Goal: Answer question/provide support: Share knowledge or assist other users

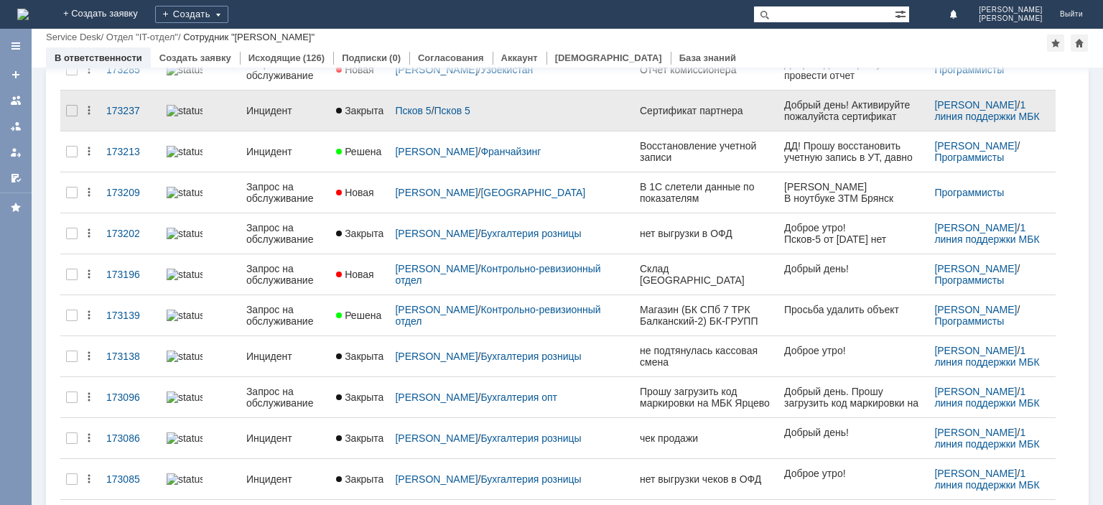
scroll to position [144, 0]
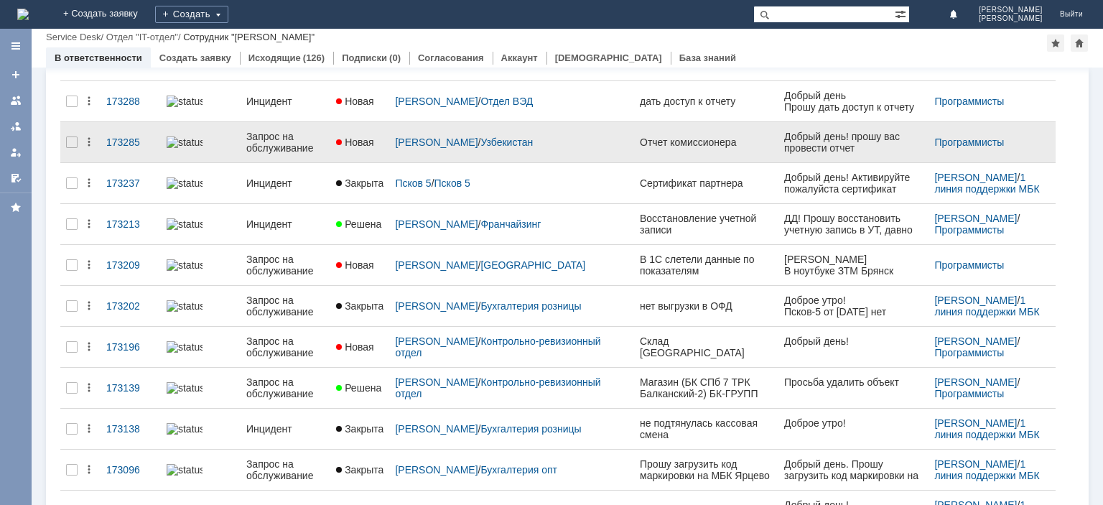
click at [280, 149] on div "Запрос на обслуживание" at bounding box center [285, 142] width 78 height 23
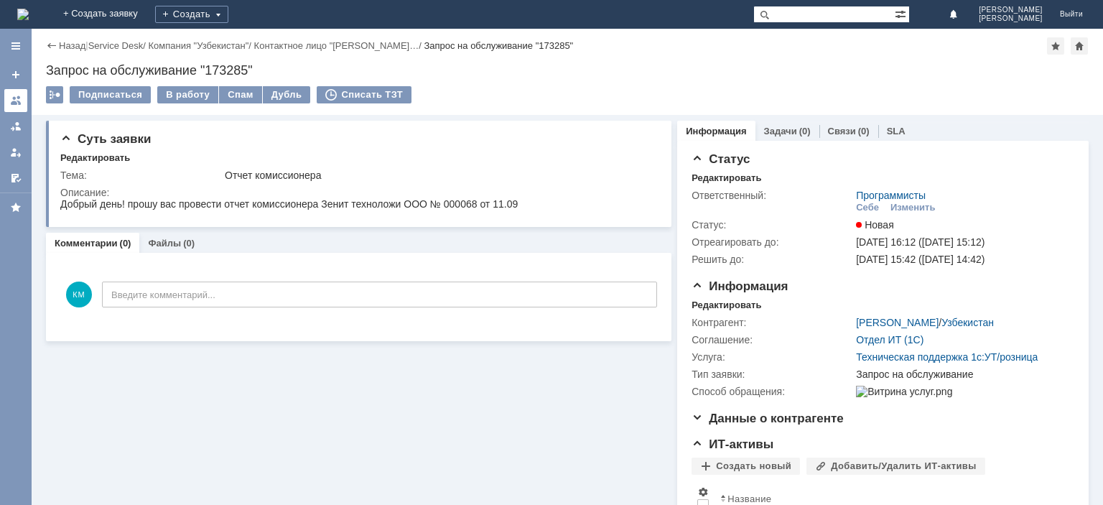
click at [11, 102] on div at bounding box center [15, 100] width 11 height 11
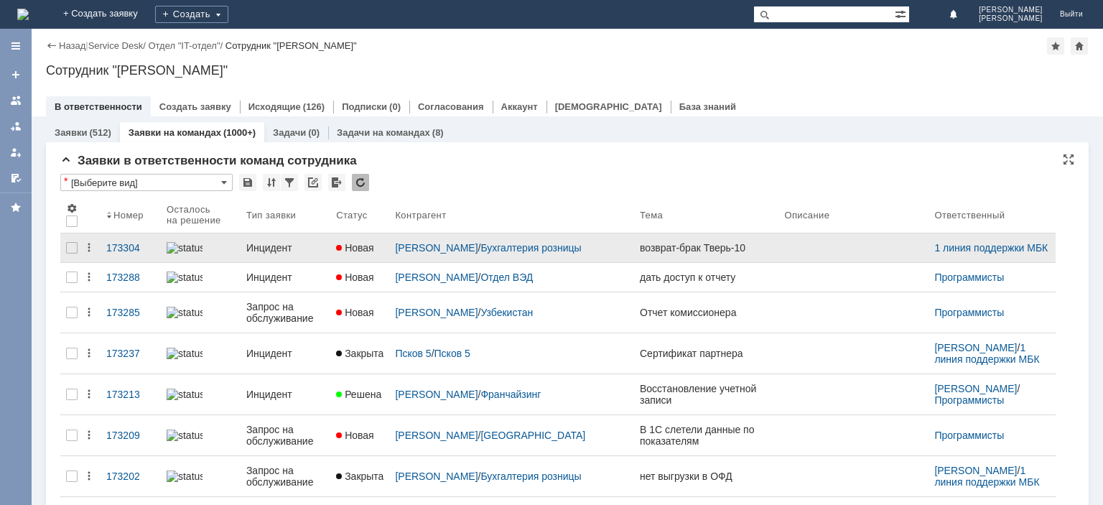
click at [272, 245] on div "Инцидент" at bounding box center [285, 247] width 78 height 11
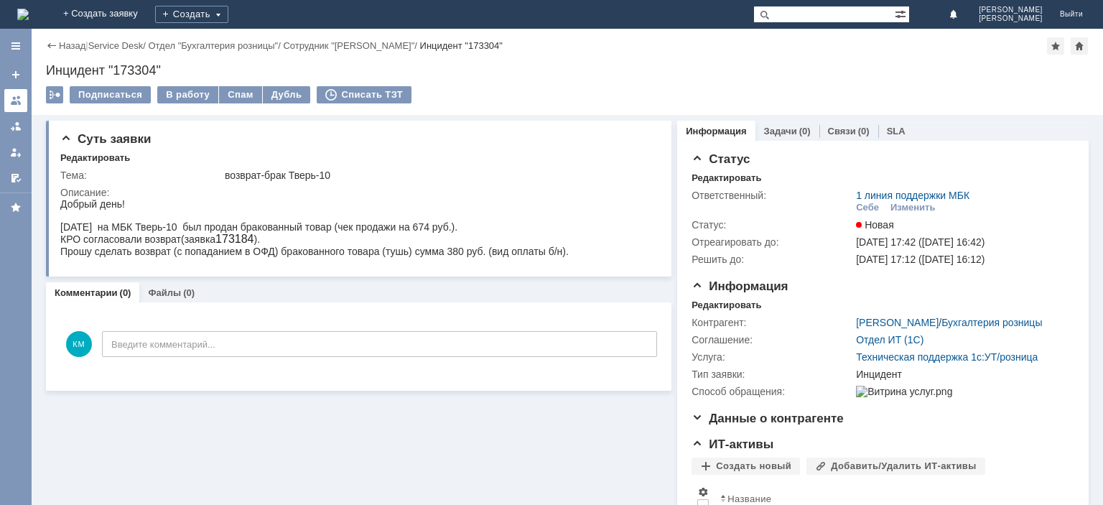
click at [6, 99] on link at bounding box center [15, 100] width 23 height 23
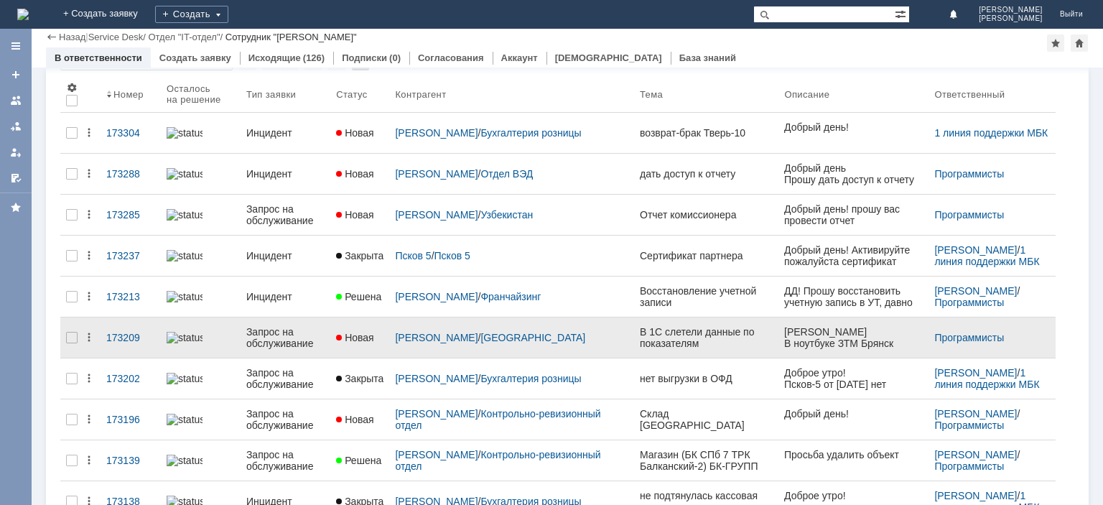
click at [280, 334] on div "Запрос на обслуживание" at bounding box center [285, 337] width 78 height 23
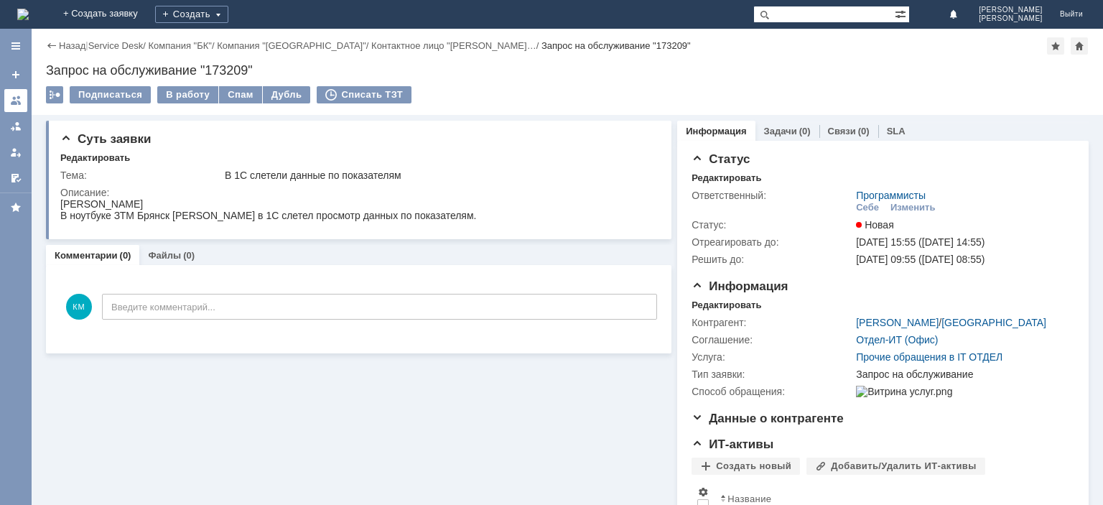
click at [13, 102] on div at bounding box center [15, 100] width 11 height 11
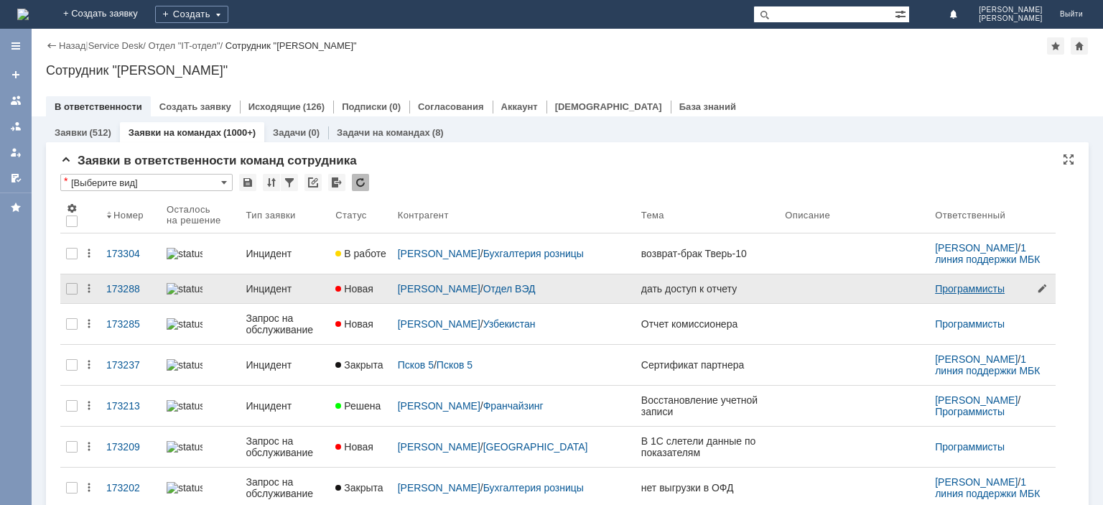
click at [935, 291] on link "Программисты" at bounding box center [970, 288] width 70 height 11
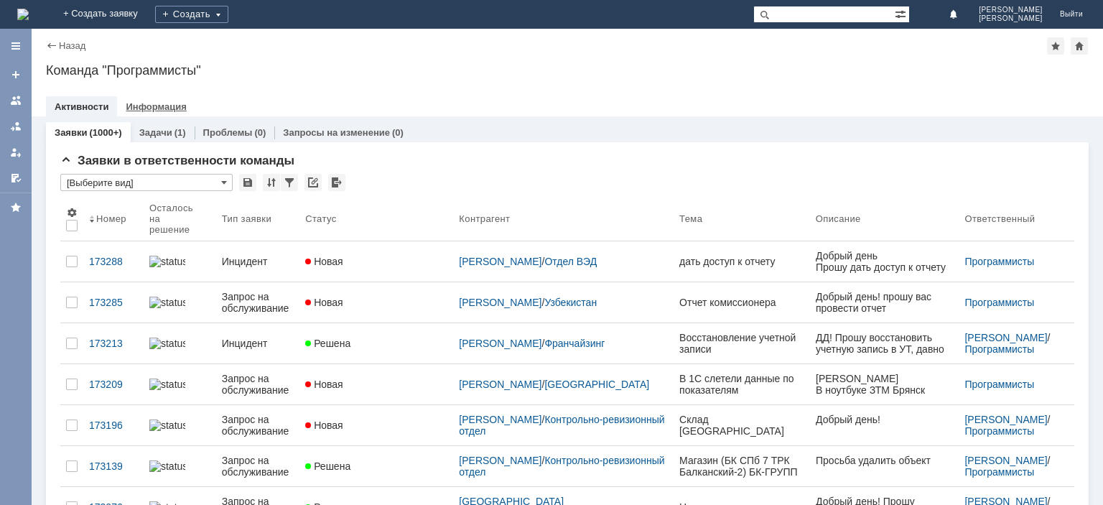
click at [156, 105] on link "Информация" at bounding box center [156, 106] width 60 height 11
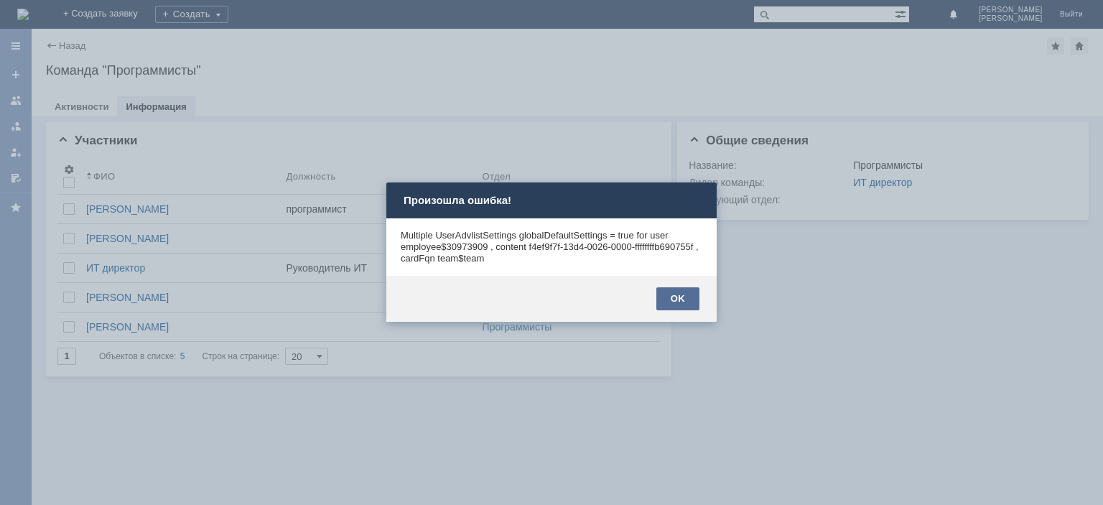
click at [696, 301] on div "OK" at bounding box center [677, 298] width 43 height 23
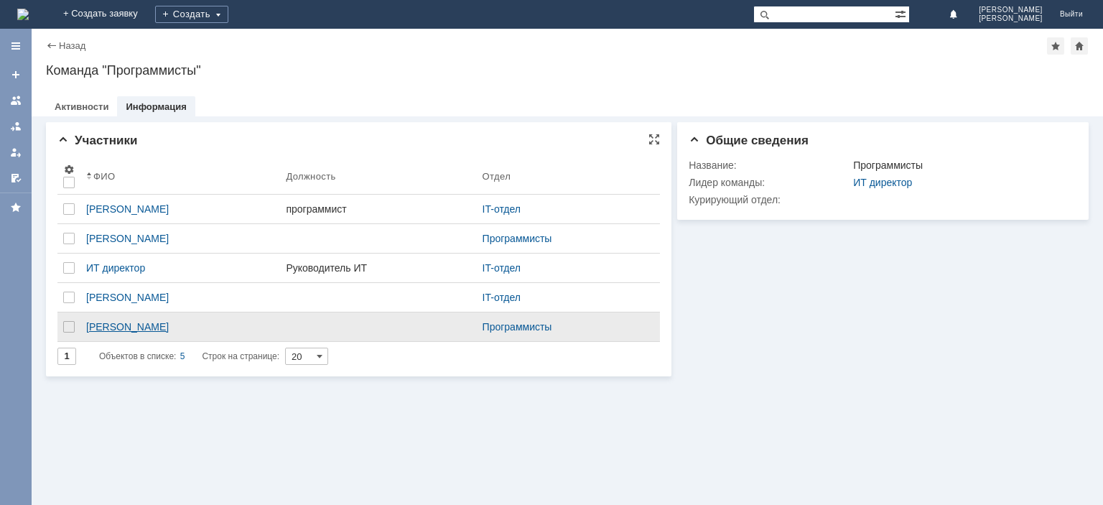
click at [104, 315] on link "[PERSON_NAME]" at bounding box center [180, 326] width 200 height 29
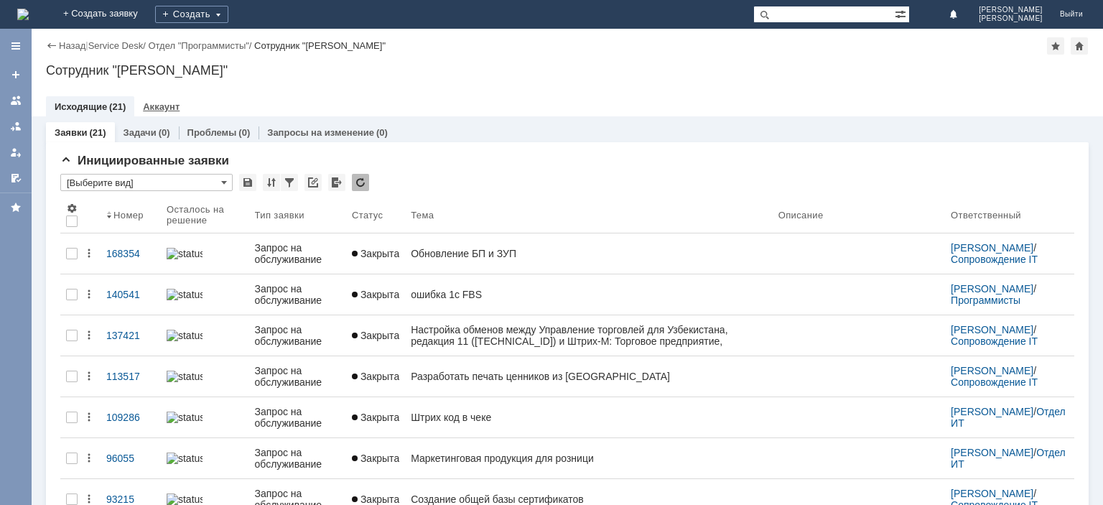
click at [150, 106] on link "Аккаунт" at bounding box center [161, 106] width 37 height 11
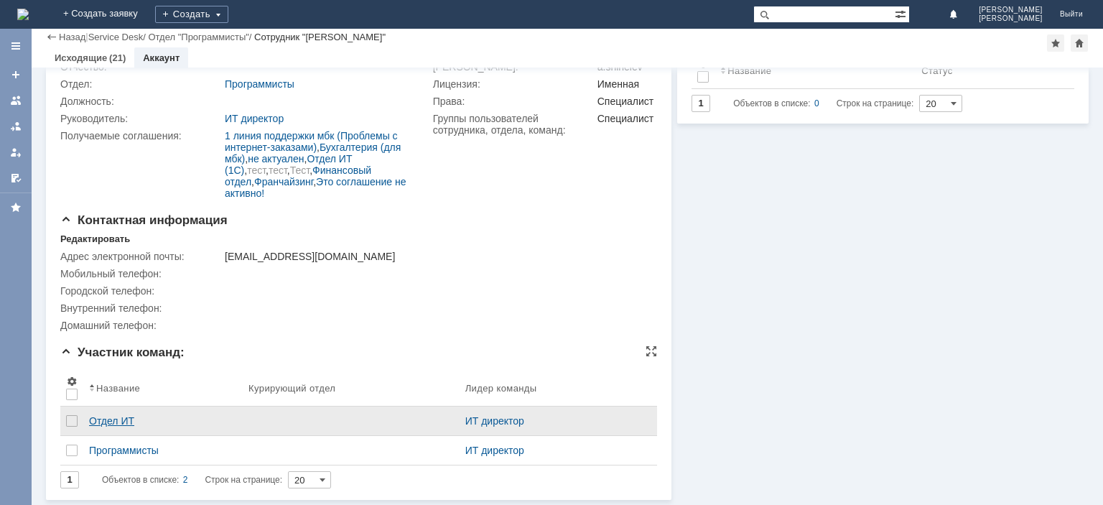
click at [105, 417] on div "Отдел ИТ" at bounding box center [163, 420] width 148 height 11
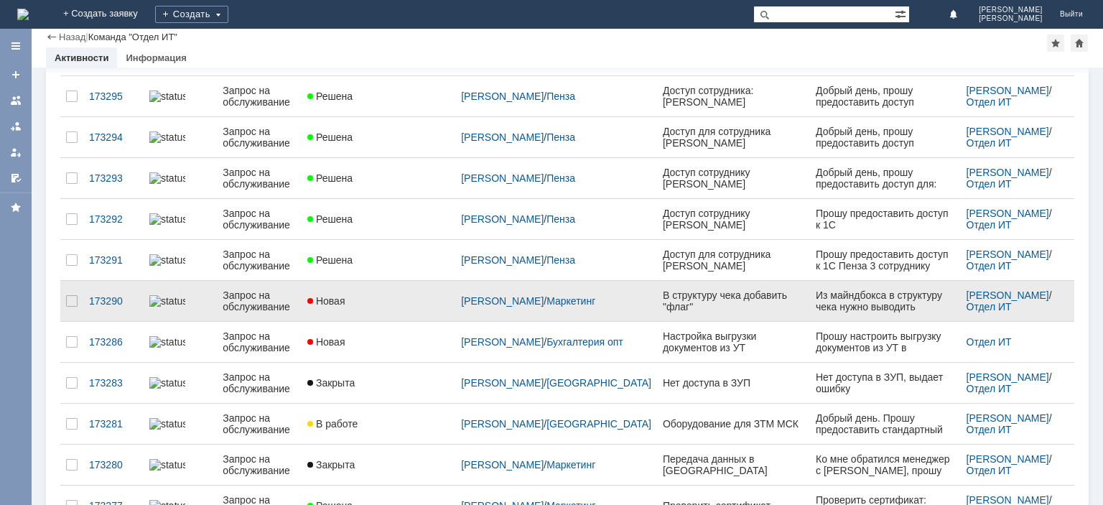
click at [257, 289] on div "Запрос на обслуживание" at bounding box center [259, 300] width 73 height 23
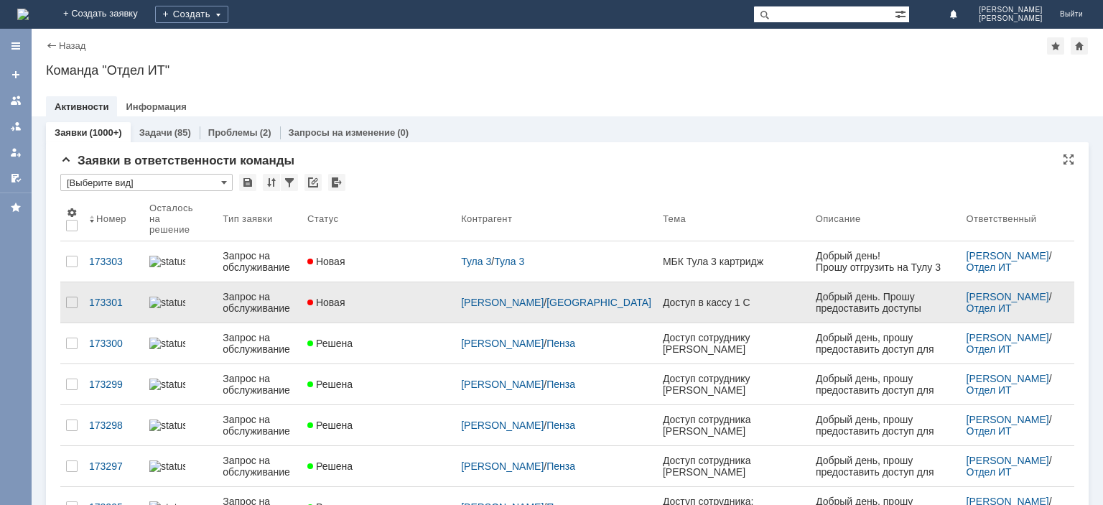
click at [237, 296] on div "Запрос на обслуживание" at bounding box center [259, 302] width 73 height 23
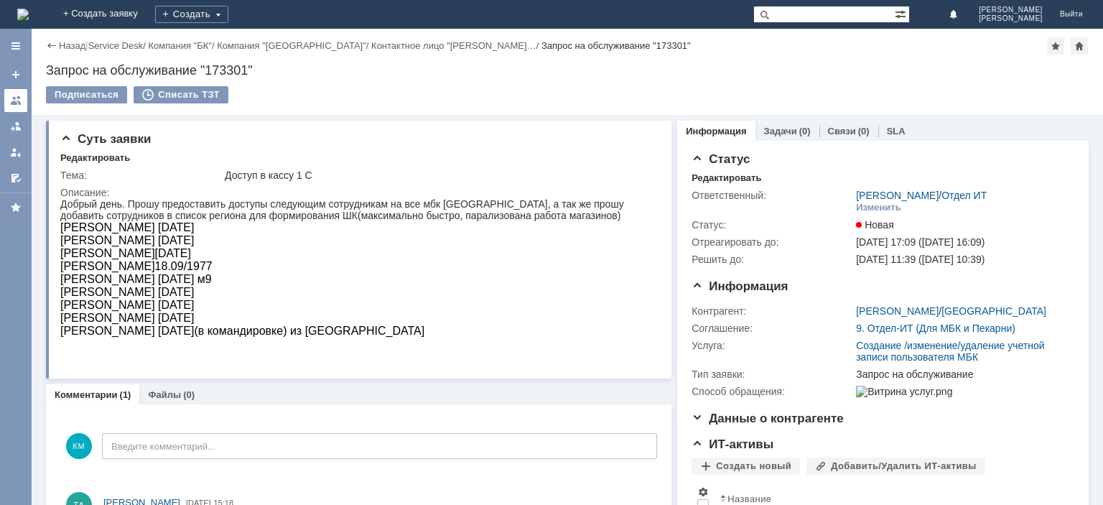
click at [21, 103] on div at bounding box center [15, 100] width 11 height 11
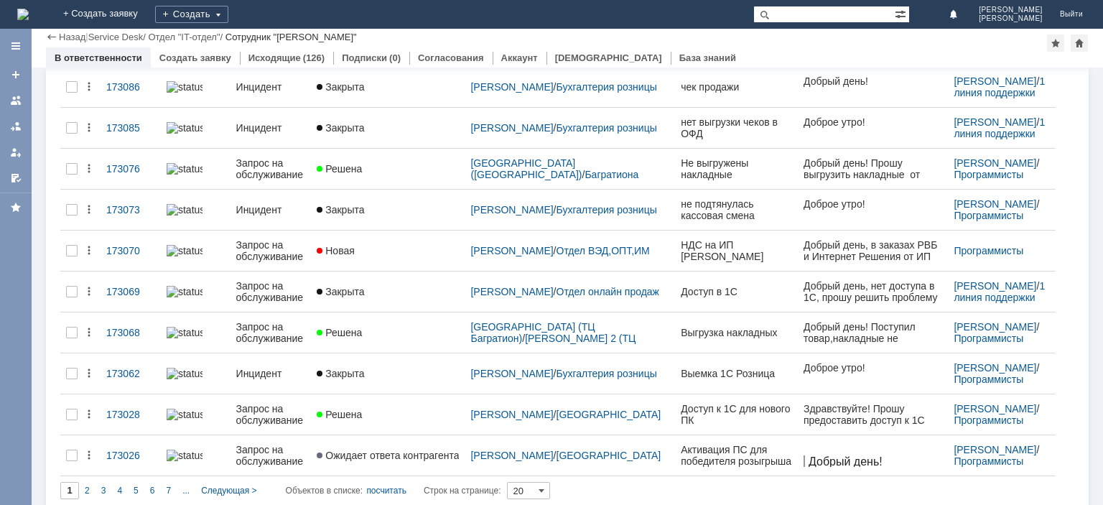
scroll to position [318, 0]
